Goal: Browse casually: Explore the website without a specific task or goal

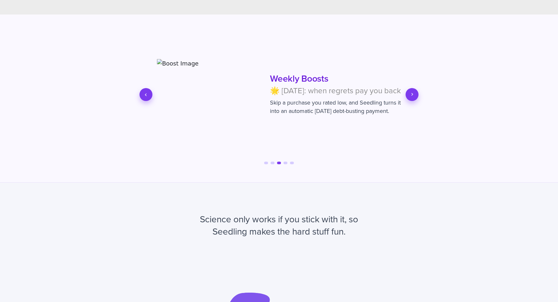
scroll to position [0, 517]
click at [405, 97] on div "Splurge Match 👟 Turns splurges into progress. When you treat yourself, your deb…" at bounding box center [279, 95] width 258 height 116
click at [407, 97] on button "Next slide" at bounding box center [412, 94] width 13 height 13
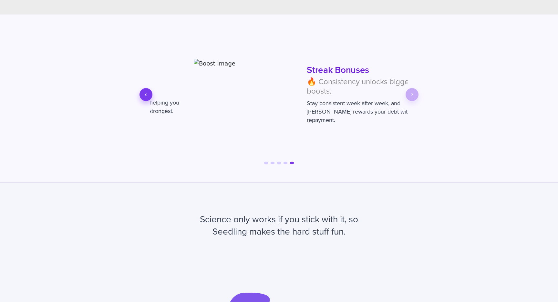
scroll to position [0, 1034]
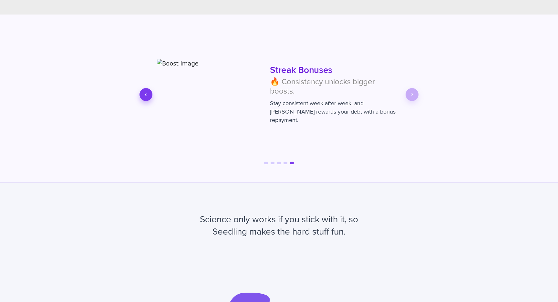
click at [147, 95] on icon "Previous slide" at bounding box center [146, 95] width 6 height 6
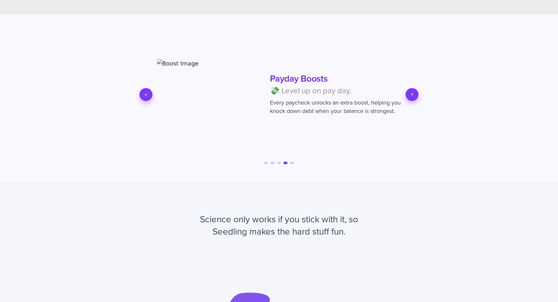
click at [147, 95] on icon "Previous slide" at bounding box center [146, 95] width 6 height 6
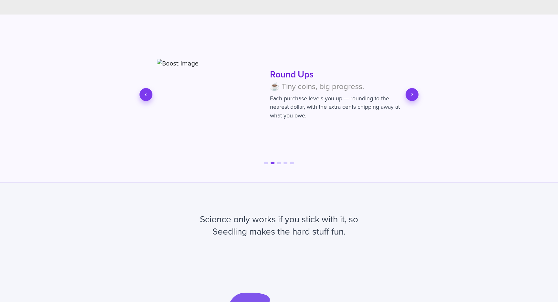
click at [147, 95] on icon "Previous slide" at bounding box center [146, 95] width 6 height 6
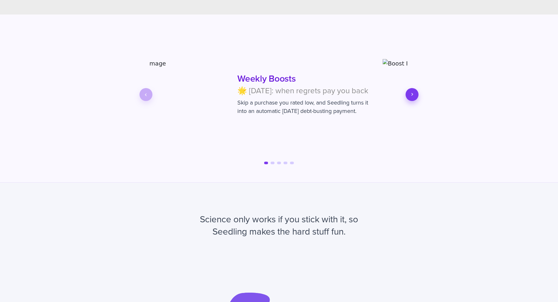
scroll to position [0, 0]
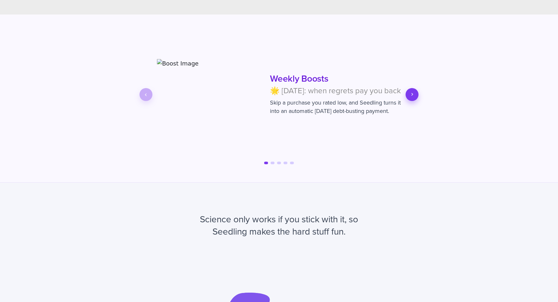
click at [411, 97] on icon "Next slide" at bounding box center [412, 95] width 6 height 6
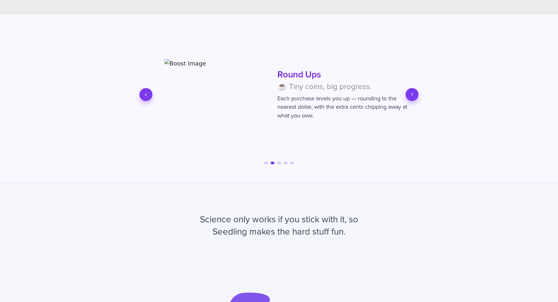
scroll to position [0, 258]
click at [411, 97] on icon "Next slide" at bounding box center [412, 95] width 6 height 6
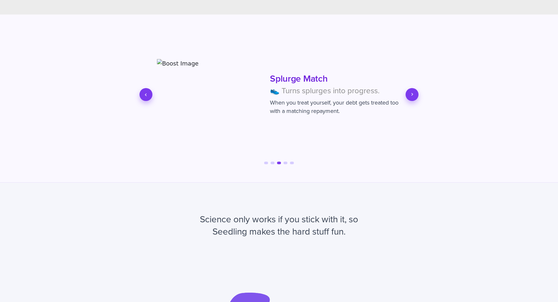
click at [411, 97] on icon "Next slide" at bounding box center [412, 95] width 6 height 6
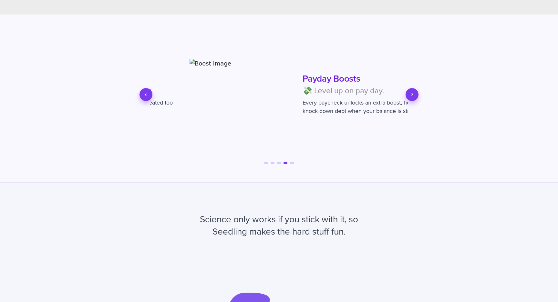
scroll to position [0, 775]
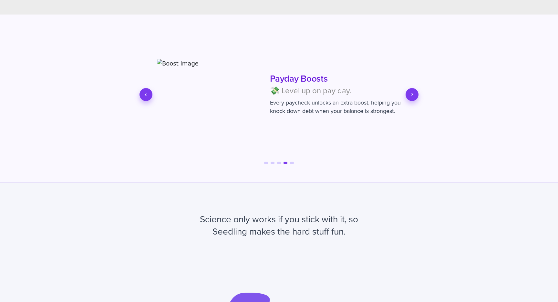
click at [148, 98] on icon "Previous slide" at bounding box center [146, 95] width 6 height 6
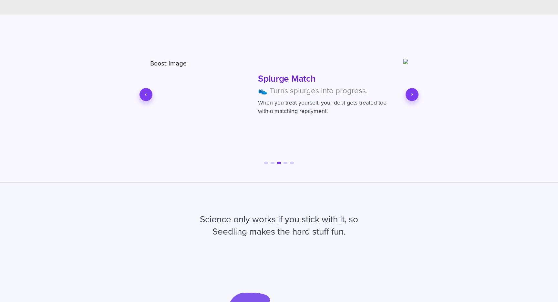
scroll to position [0, 517]
click at [413, 96] on icon "Next slide" at bounding box center [412, 95] width 6 height 6
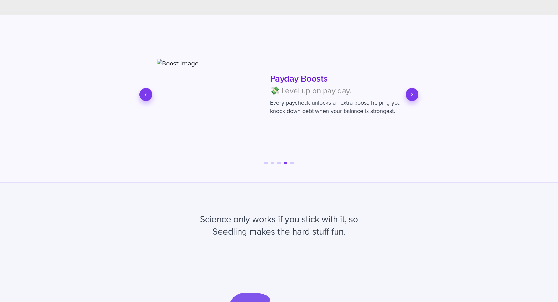
click at [413, 96] on icon "Next slide" at bounding box center [412, 95] width 6 height 6
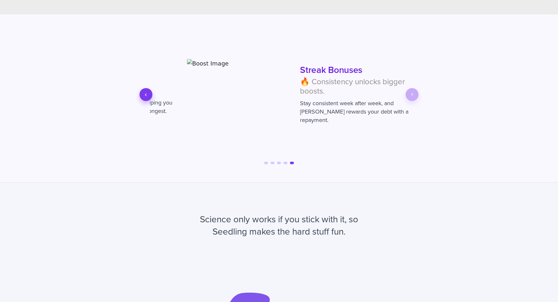
scroll to position [0, 1034]
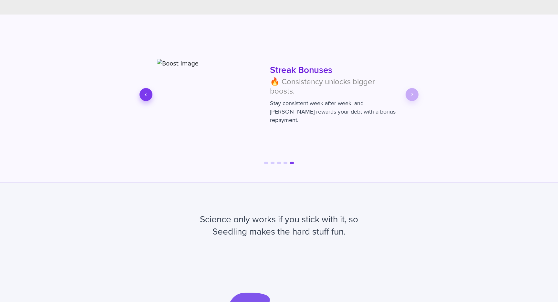
click at [149, 97] on button "Previous slide" at bounding box center [146, 94] width 13 height 13
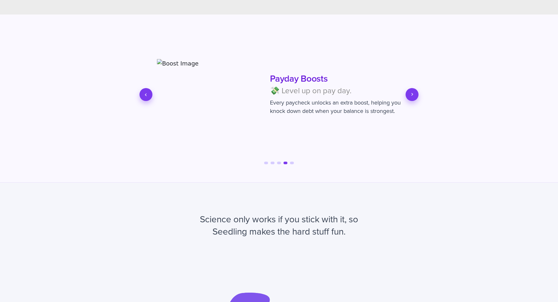
click at [149, 97] on button "Previous slide" at bounding box center [146, 94] width 13 height 13
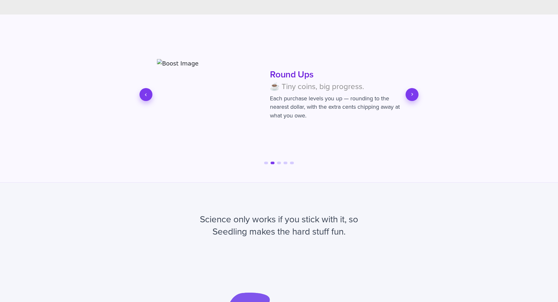
click at [149, 97] on button "Previous slide" at bounding box center [146, 94] width 13 height 13
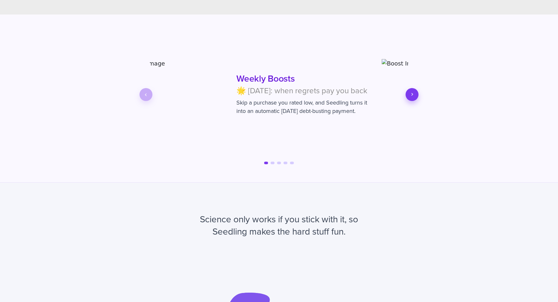
scroll to position [0, 0]
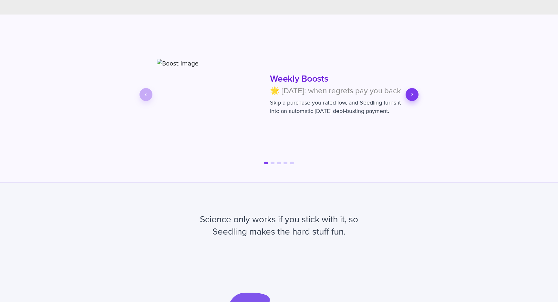
click at [415, 97] on icon "Next slide" at bounding box center [412, 95] width 6 height 6
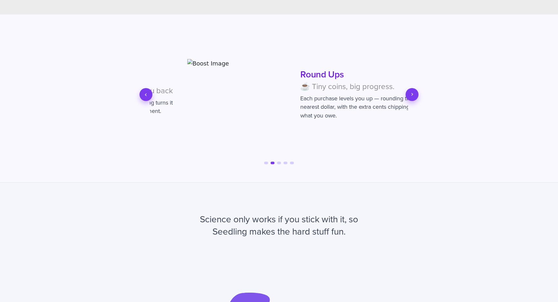
scroll to position [0, 258]
